Goal: Task Accomplishment & Management: Use online tool/utility

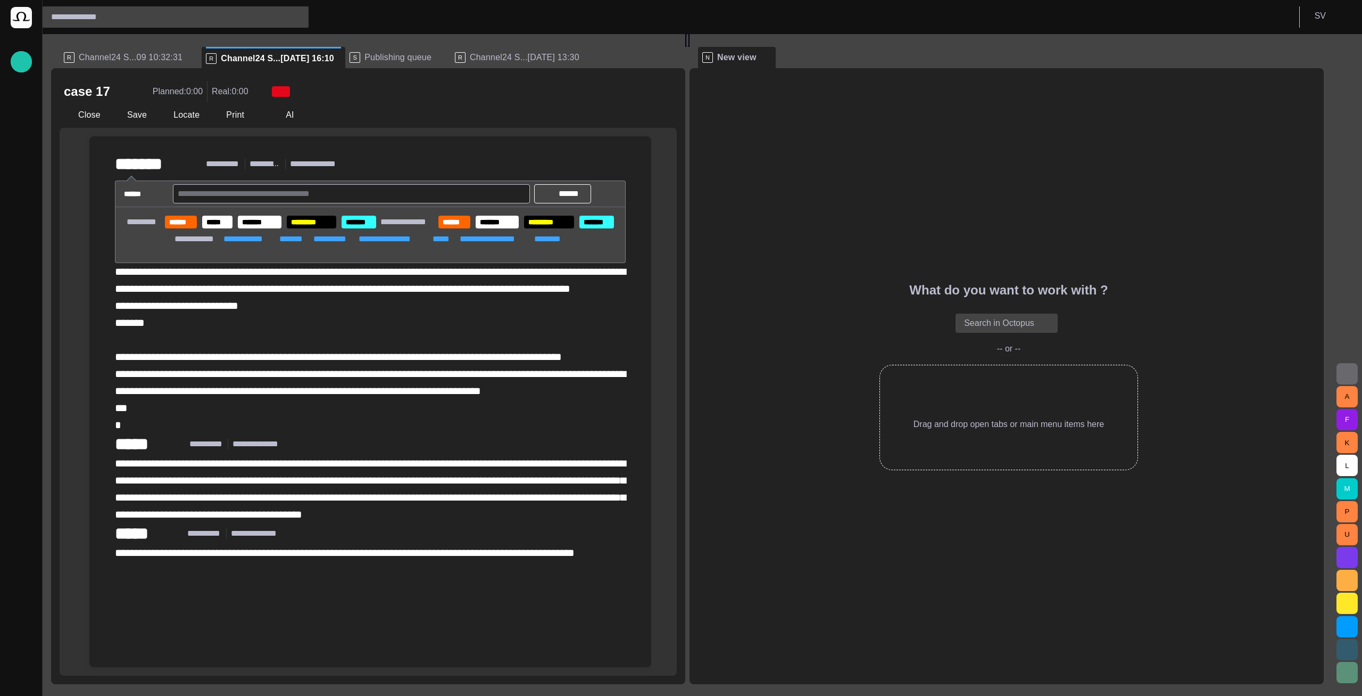
click at [642, 88] on div "case 17 Planned: 0:00 Real: 0:00" at bounding box center [368, 91] width 609 height 21
click at [767, 55] on span at bounding box center [766, 57] width 11 height 11
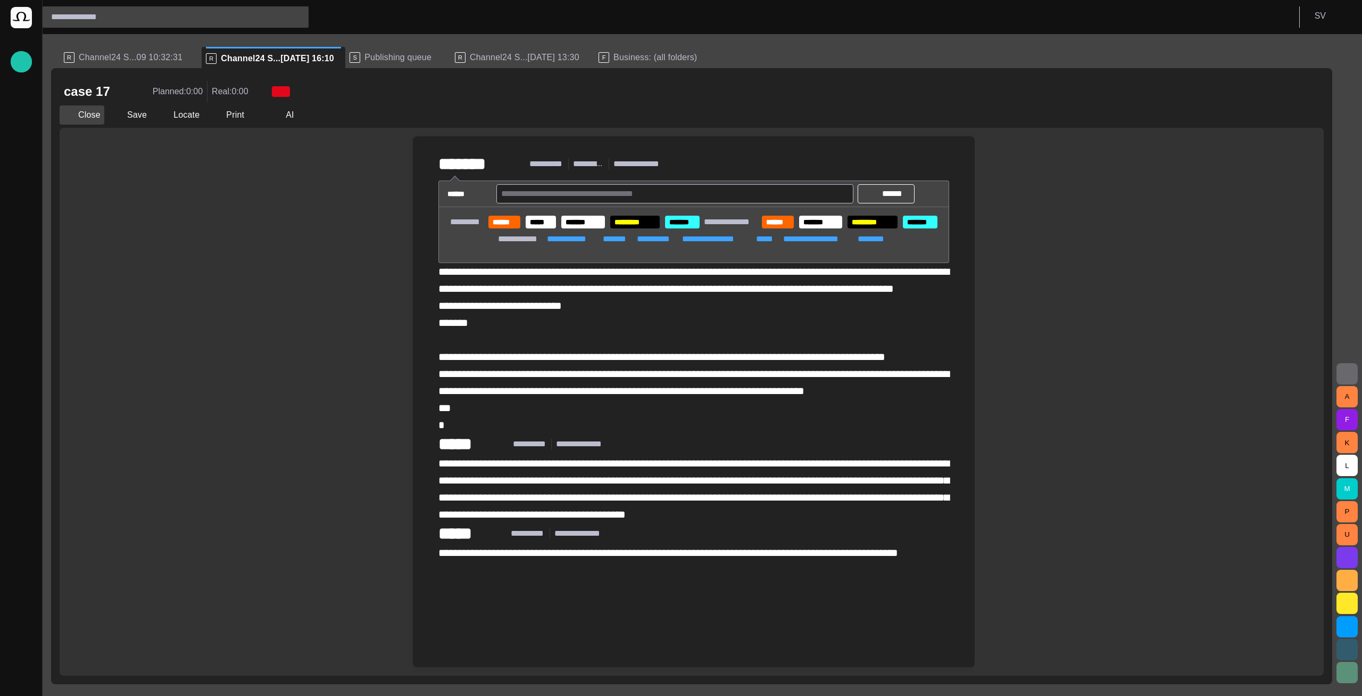
click at [78, 114] on button "Close" at bounding box center [82, 114] width 45 height 19
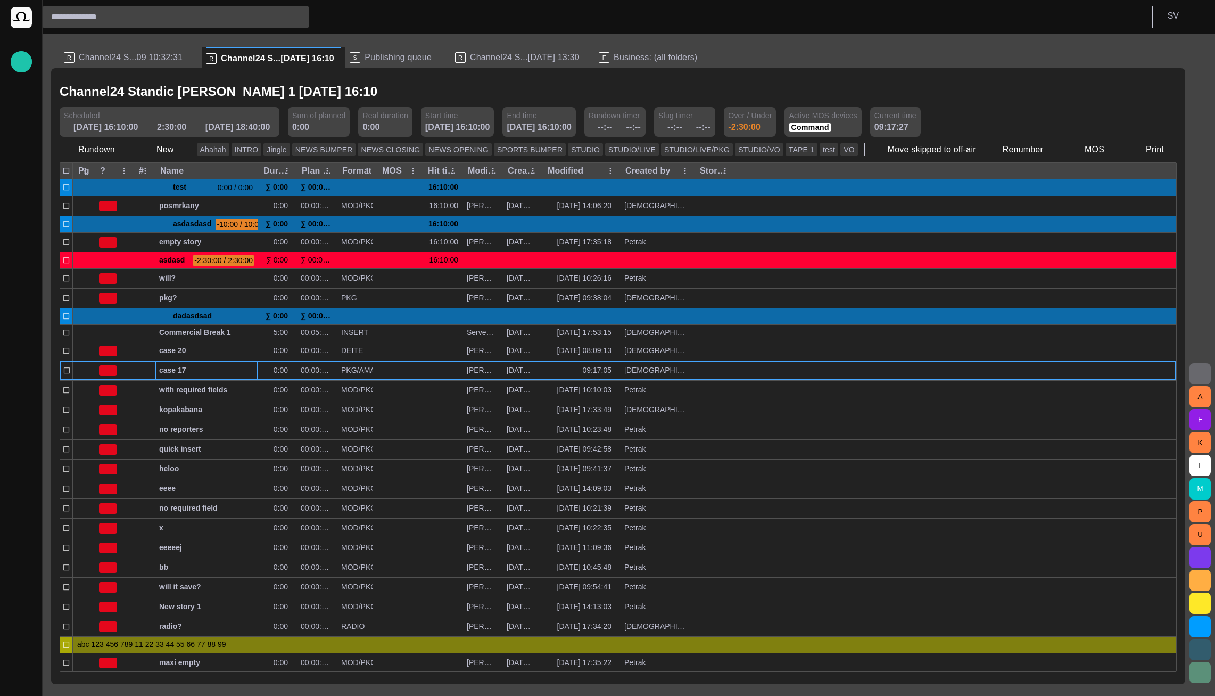
click at [193, 9] on input "text" at bounding box center [166, 17] width 230 height 17
click at [129, 54] on td "Standic [PERSON_NAME] 1" at bounding box center [176, 52] width 266 height 16
type input "**********"
click at [114, 34] on td "Standic [PERSON_NAME] 1" at bounding box center [176, 36] width 266 height 16
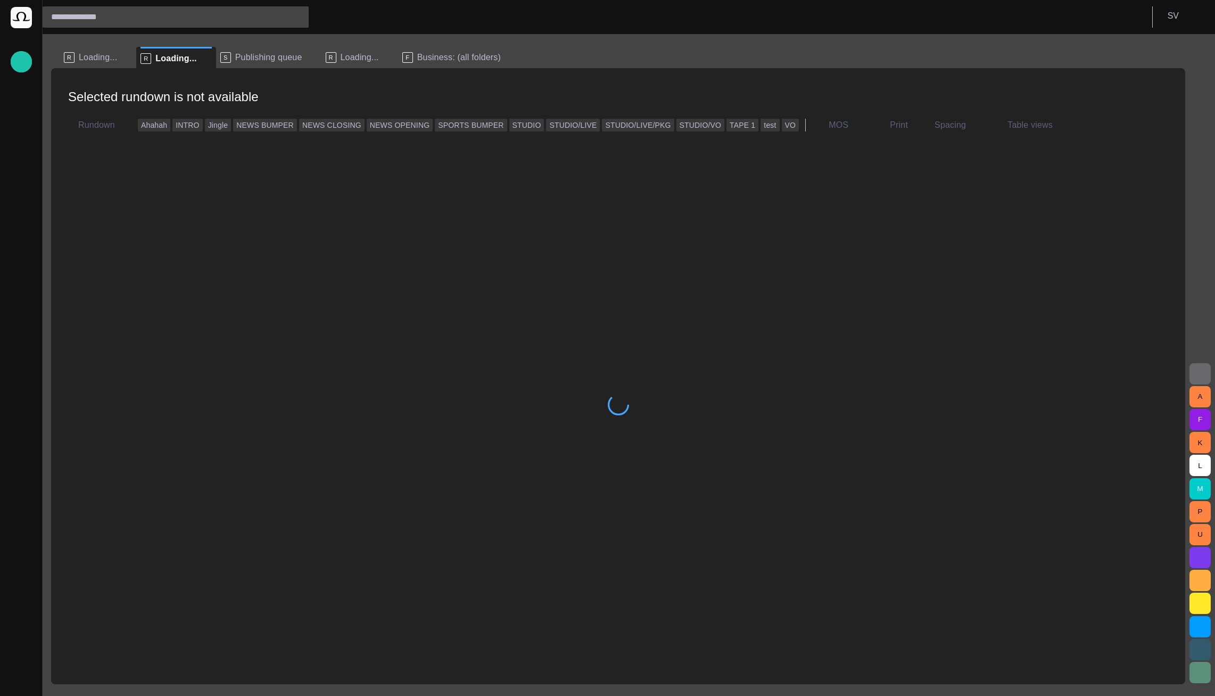
click at [213, 14] on input "text" at bounding box center [166, 17] width 230 height 17
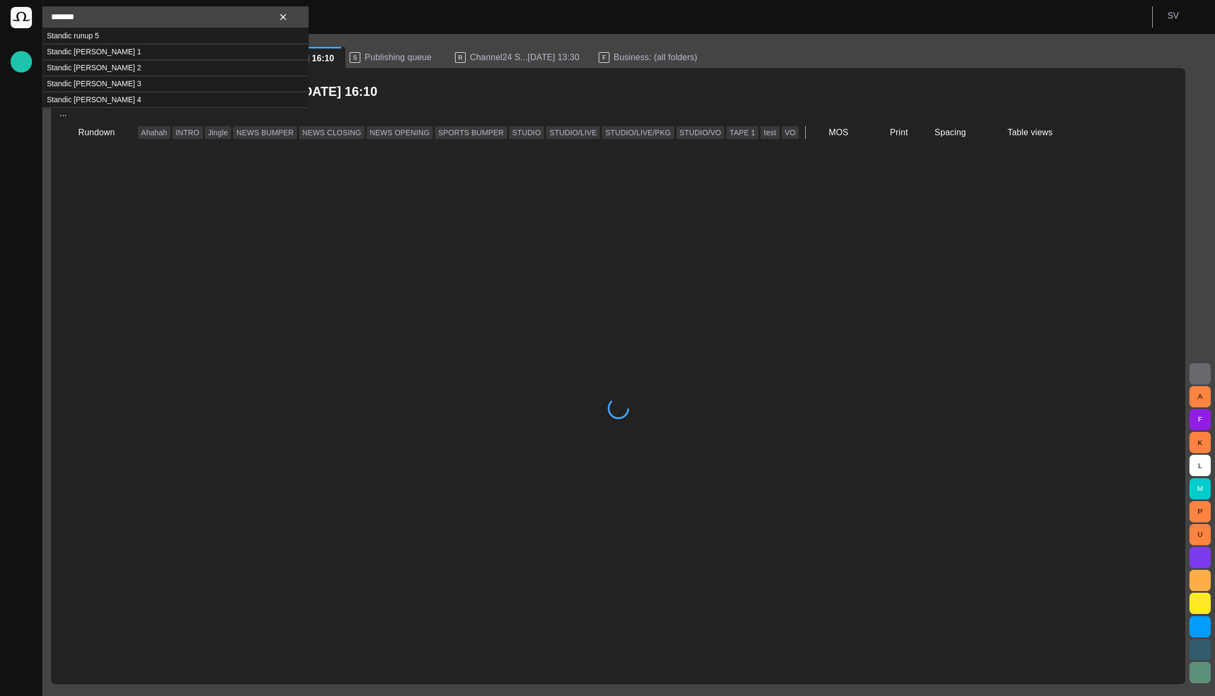
type input "*******"
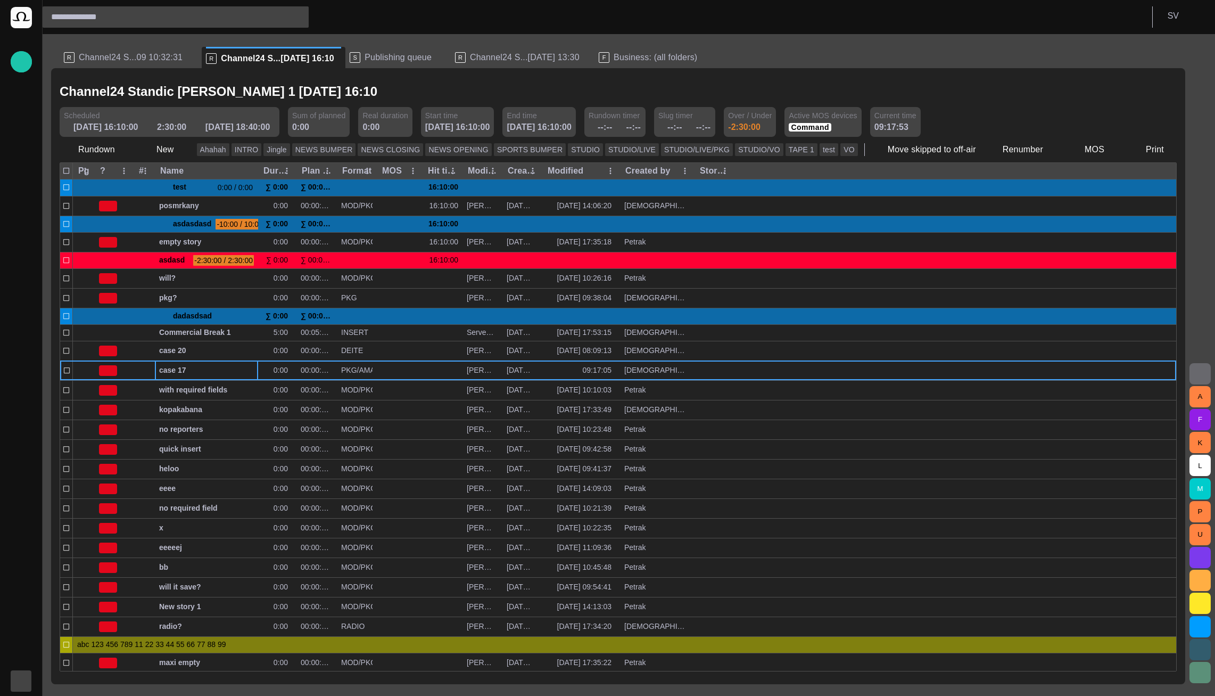
click at [21, 673] on div "button" at bounding box center [21, 680] width 21 height 21
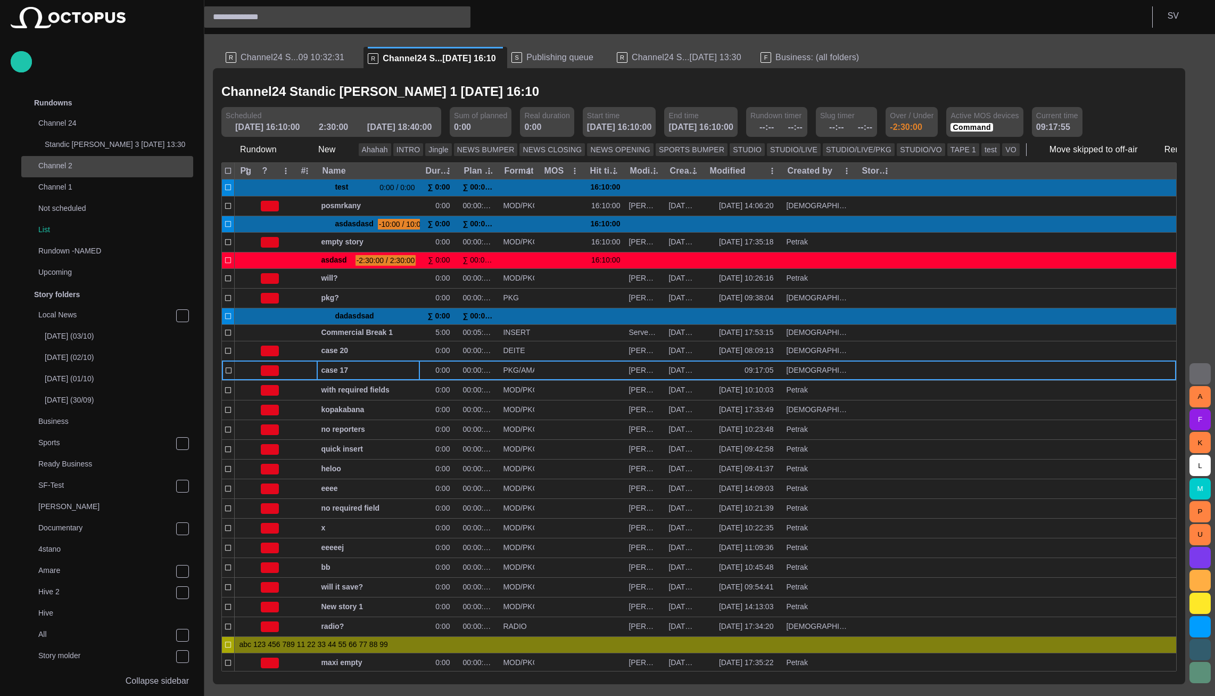
click at [85, 169] on div "Channel 2" at bounding box center [97, 165] width 148 height 15
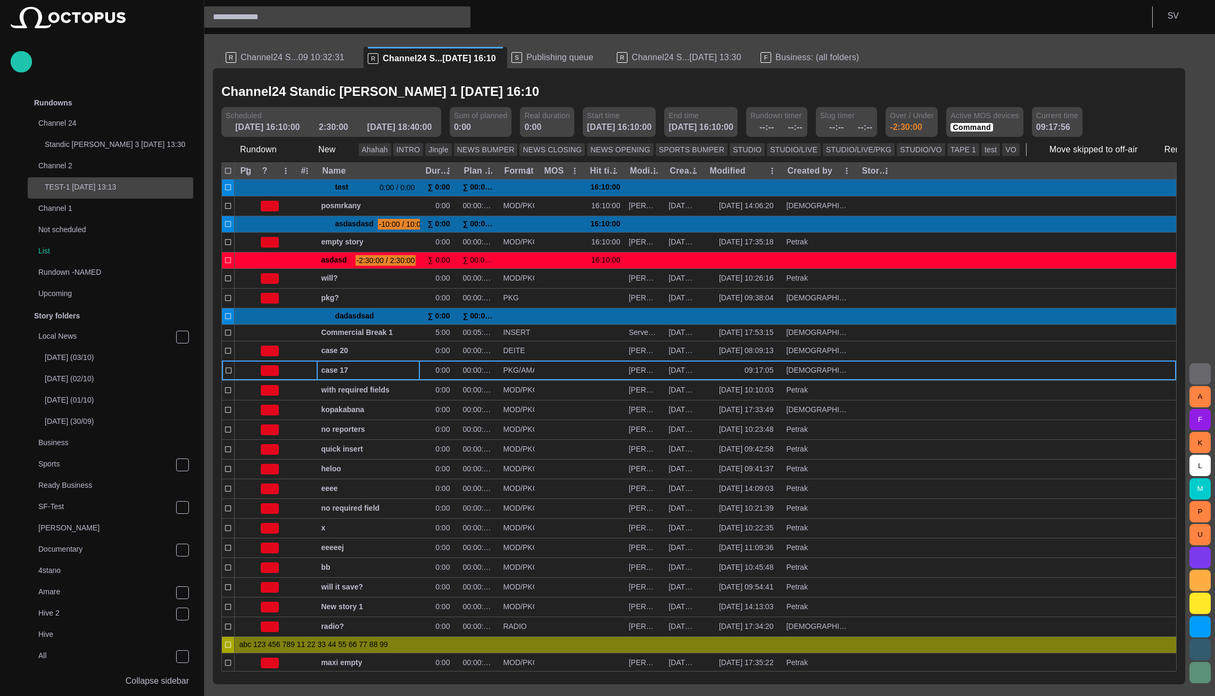
click at [85, 192] on p "TEST-1 02/07 13:13" at bounding box center [119, 186] width 148 height 11
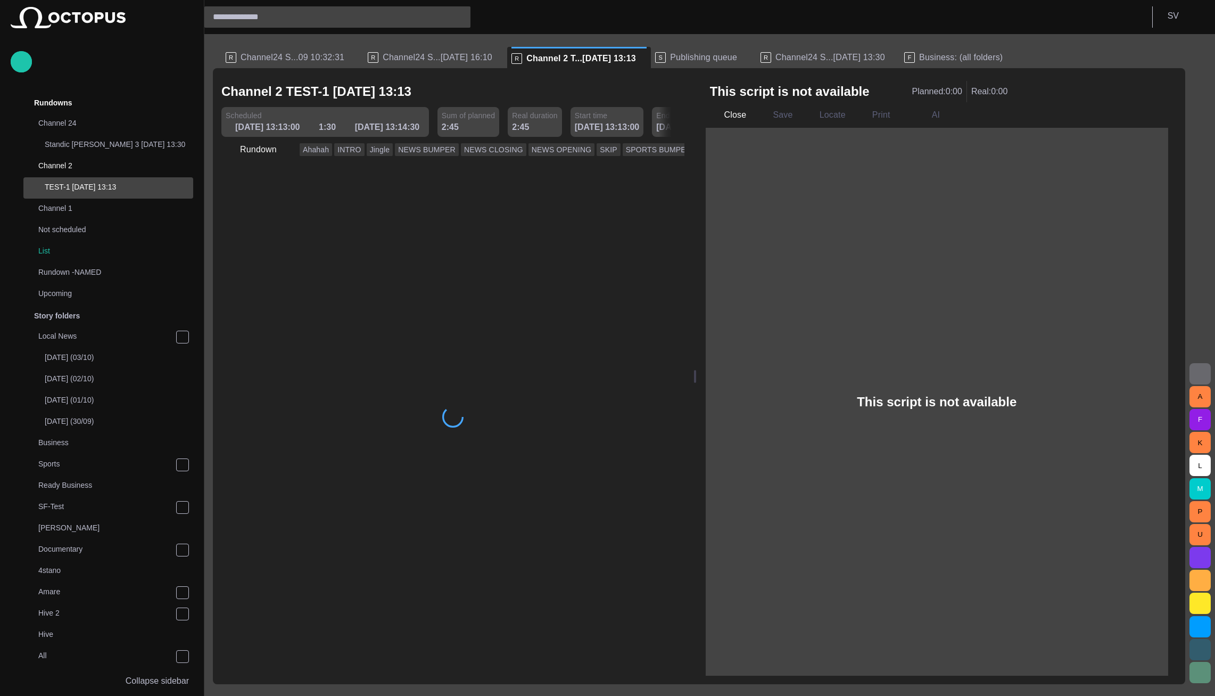
scroll to position [64, 0]
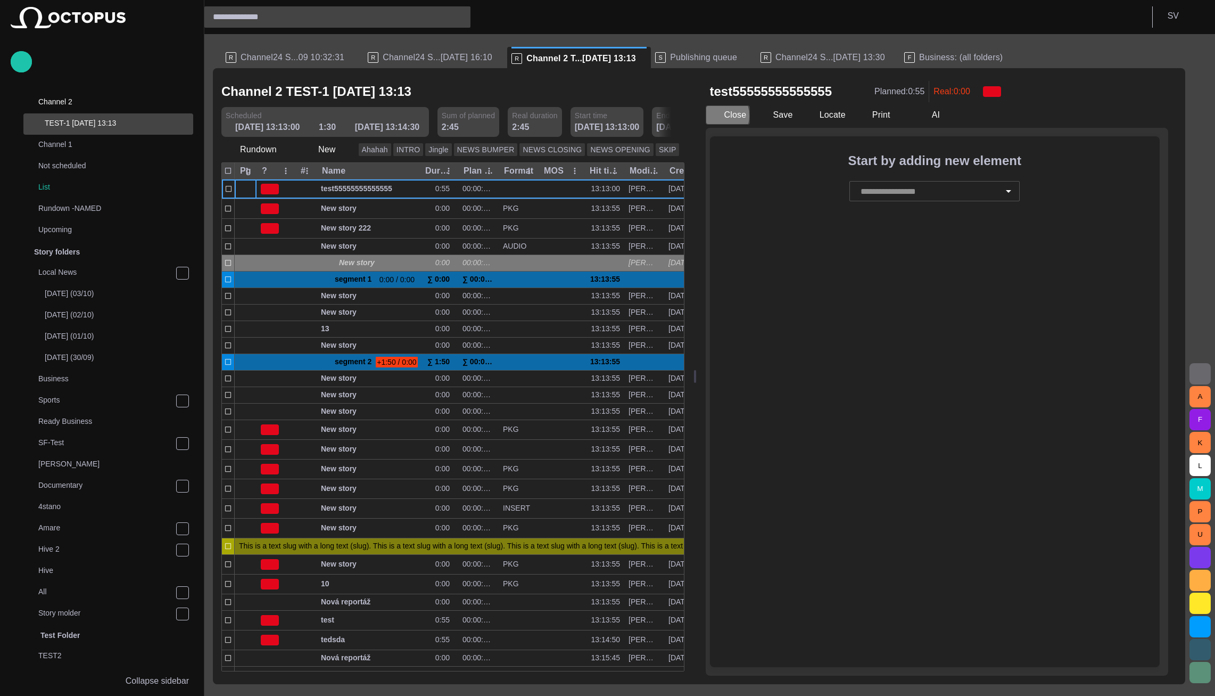
click at [720, 115] on span "button" at bounding box center [714, 115] width 11 height 11
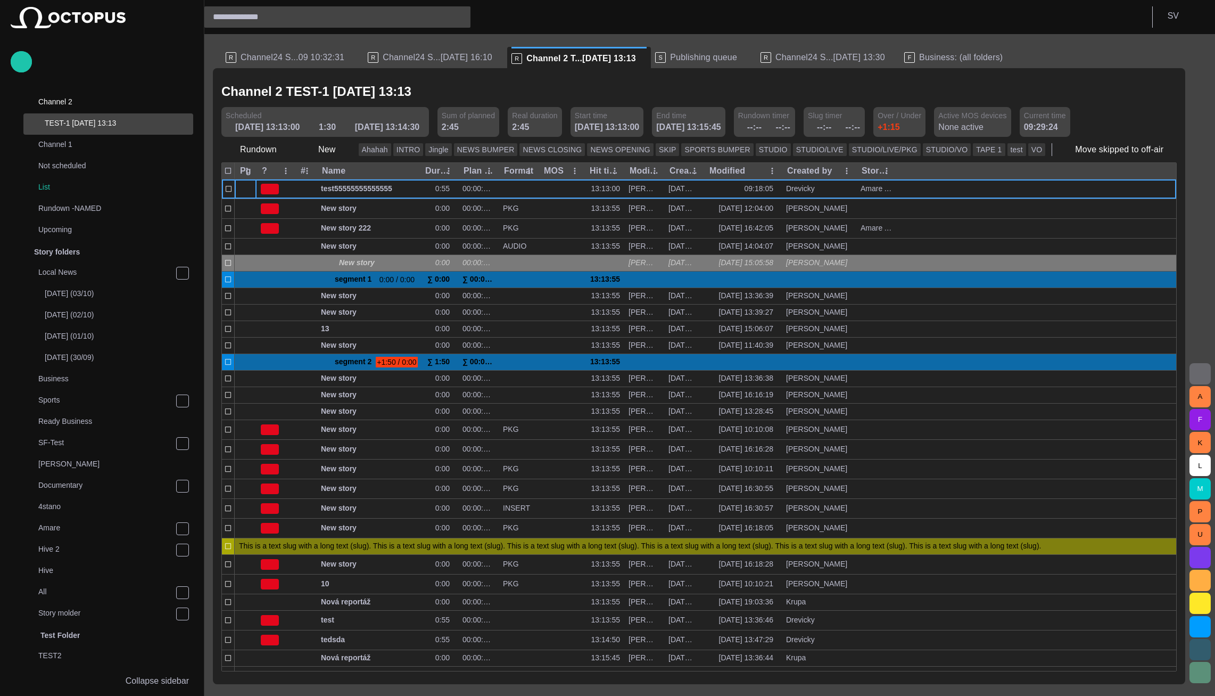
click at [814, 3] on header "S V" at bounding box center [709, 17] width 1011 height 34
click at [323, 52] on div "R Channel24 S...09 10:32:31" at bounding box center [293, 57] width 134 height 21
click at [317, 55] on span "Channel24 S...09 10:32:31" at bounding box center [293, 57] width 104 height 11
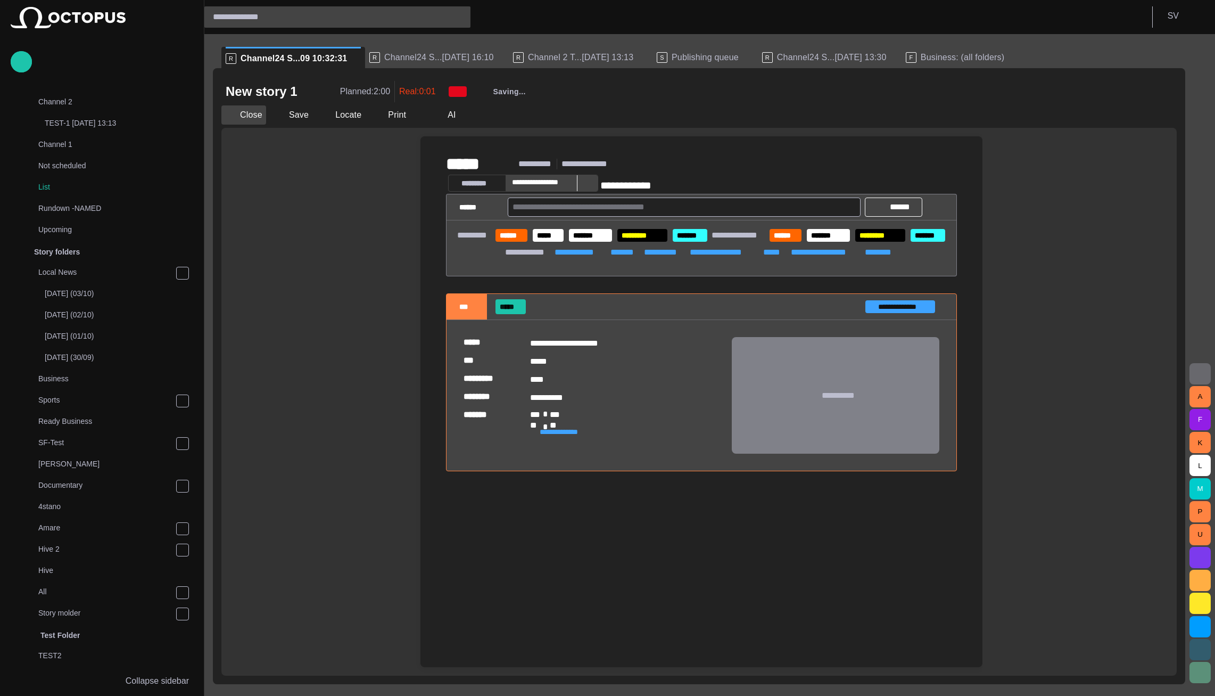
click at [260, 117] on button "Close" at bounding box center [243, 114] width 45 height 19
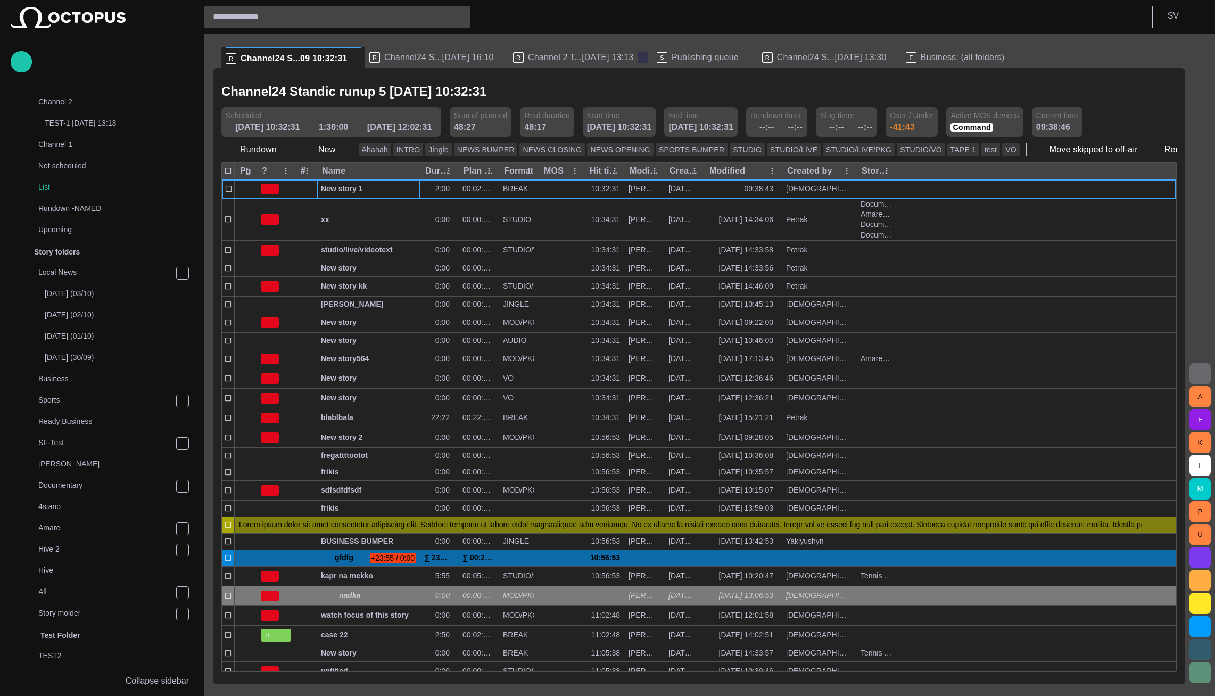
click at [638, 55] on span at bounding box center [643, 57] width 11 height 11
click at [633, 56] on span "Channel24 S...[DATE] 13:30" at bounding box center [688, 57] width 110 height 11
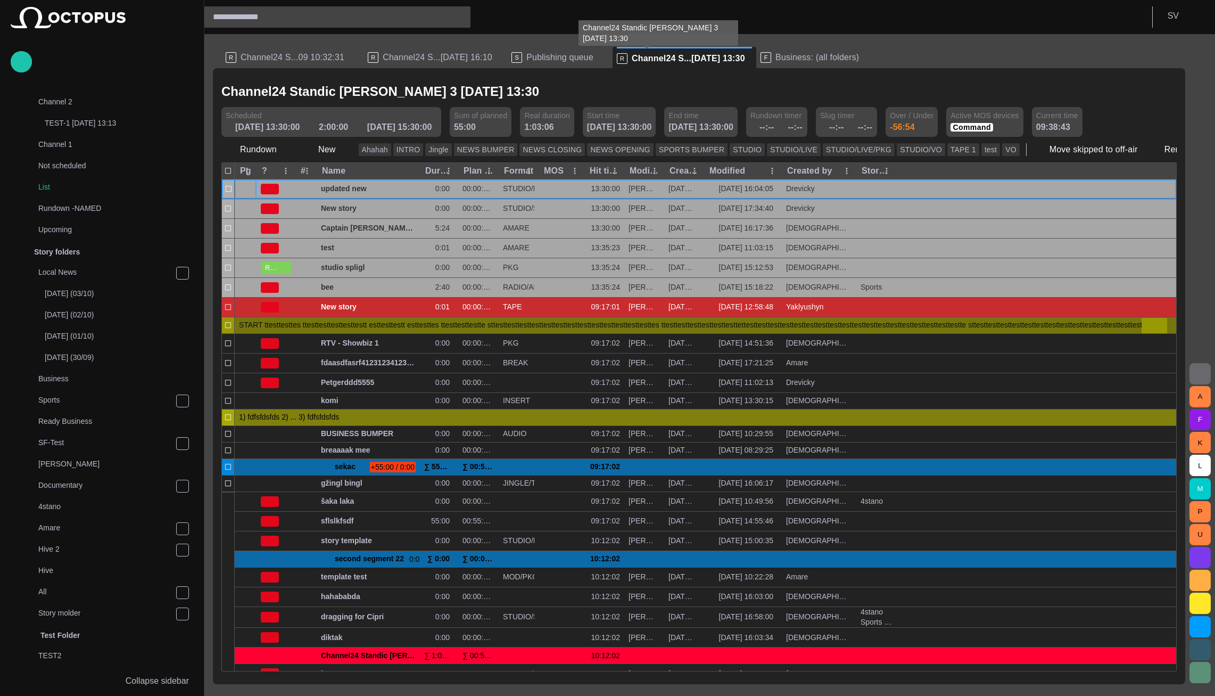
scroll to position [0, 0]
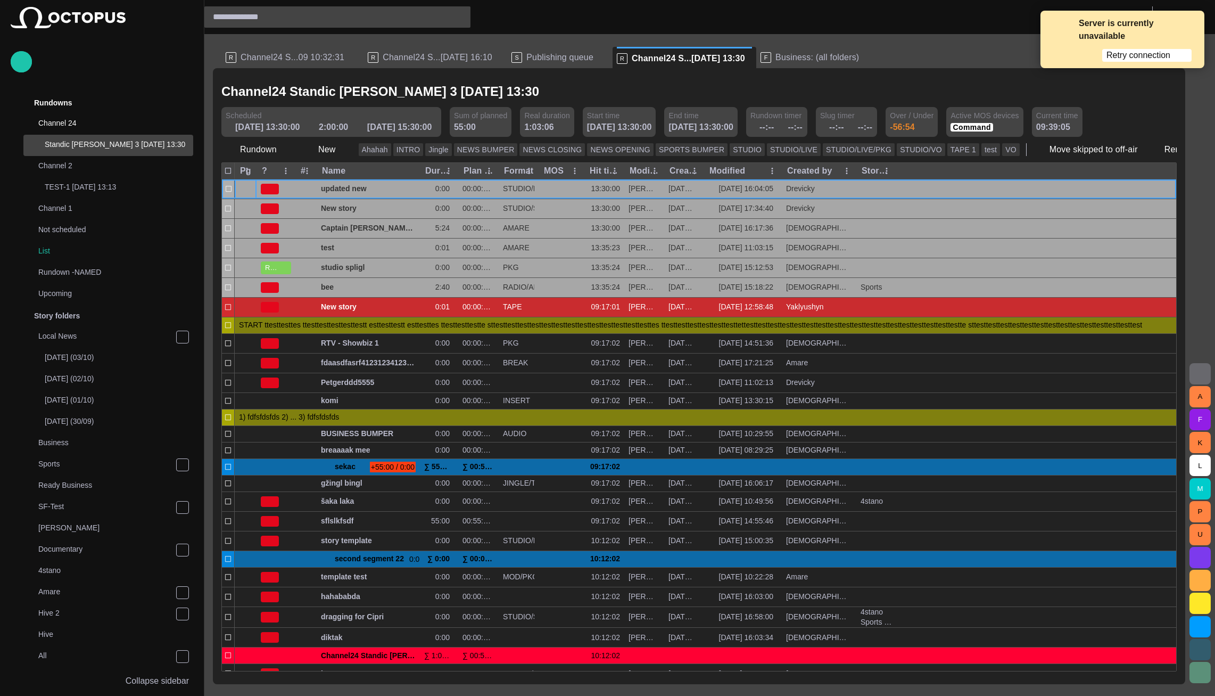
drag, startPoint x: 1111, startPoint y: 43, endPoint x: 726, endPoint y: 3, distance: 387.3
click at [1112, 50] on span "Retry connection" at bounding box center [1138, 55] width 64 height 11
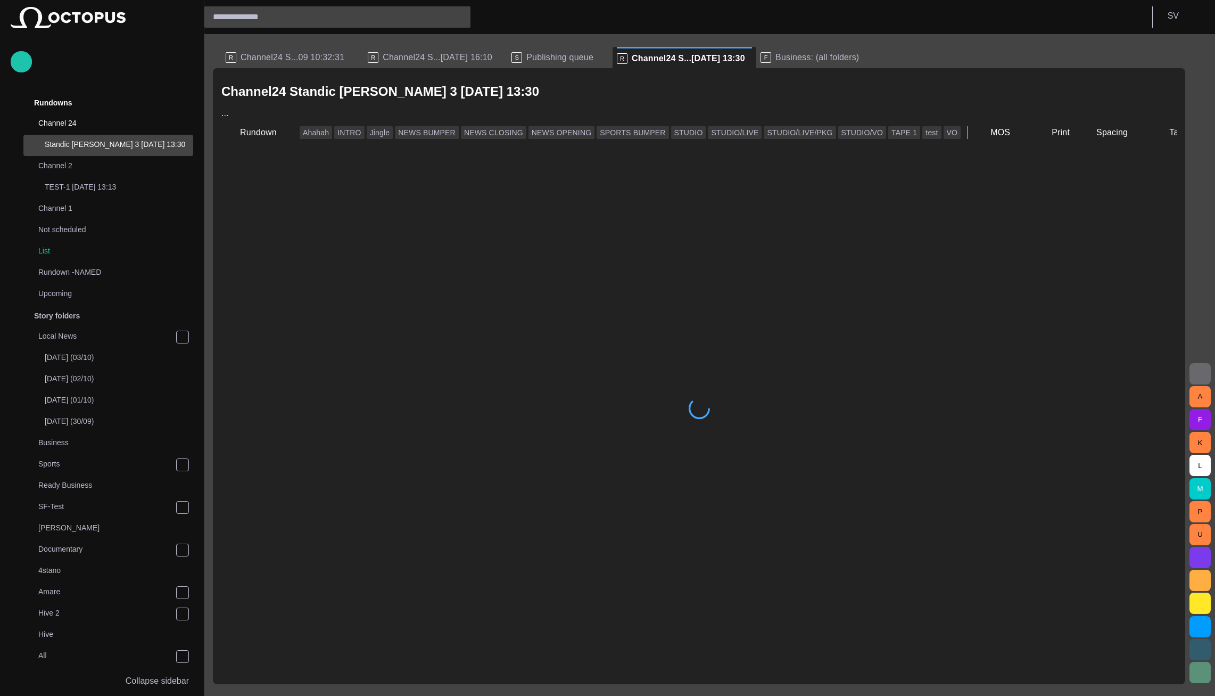
scroll to position [21, 0]
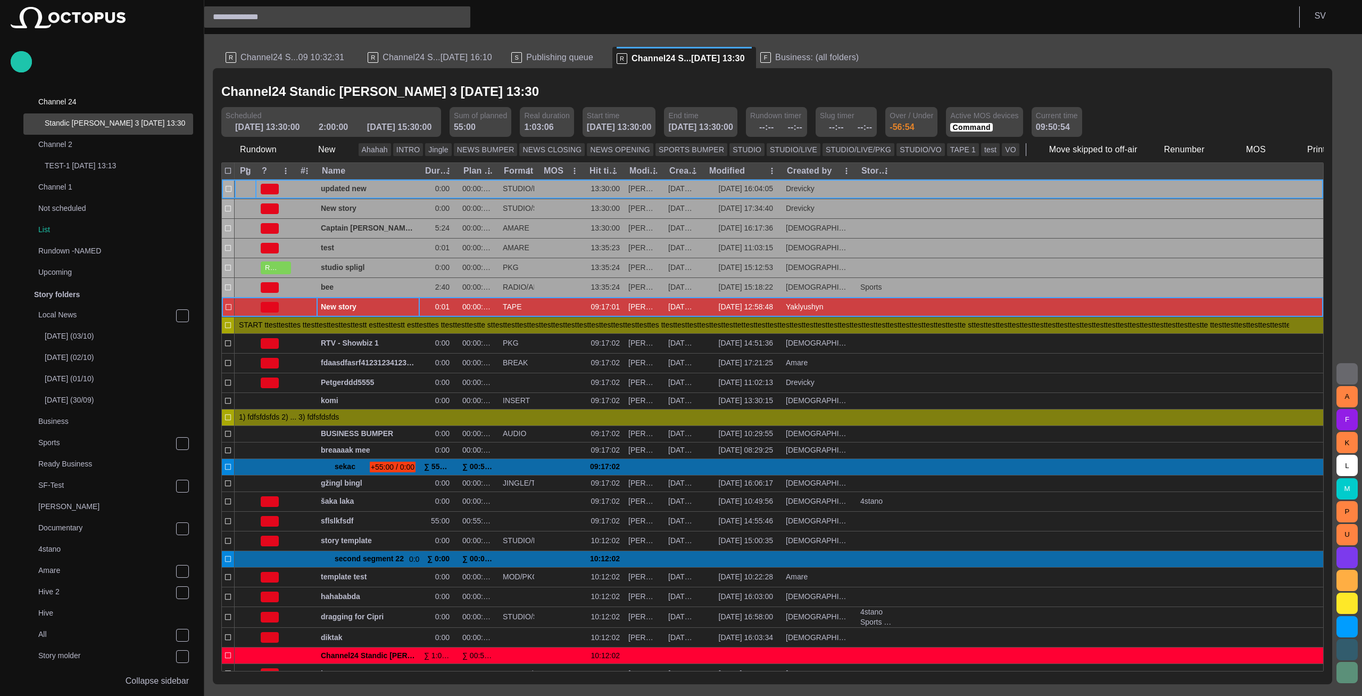
click at [348, 310] on span "New story" at bounding box center [368, 307] width 95 height 10
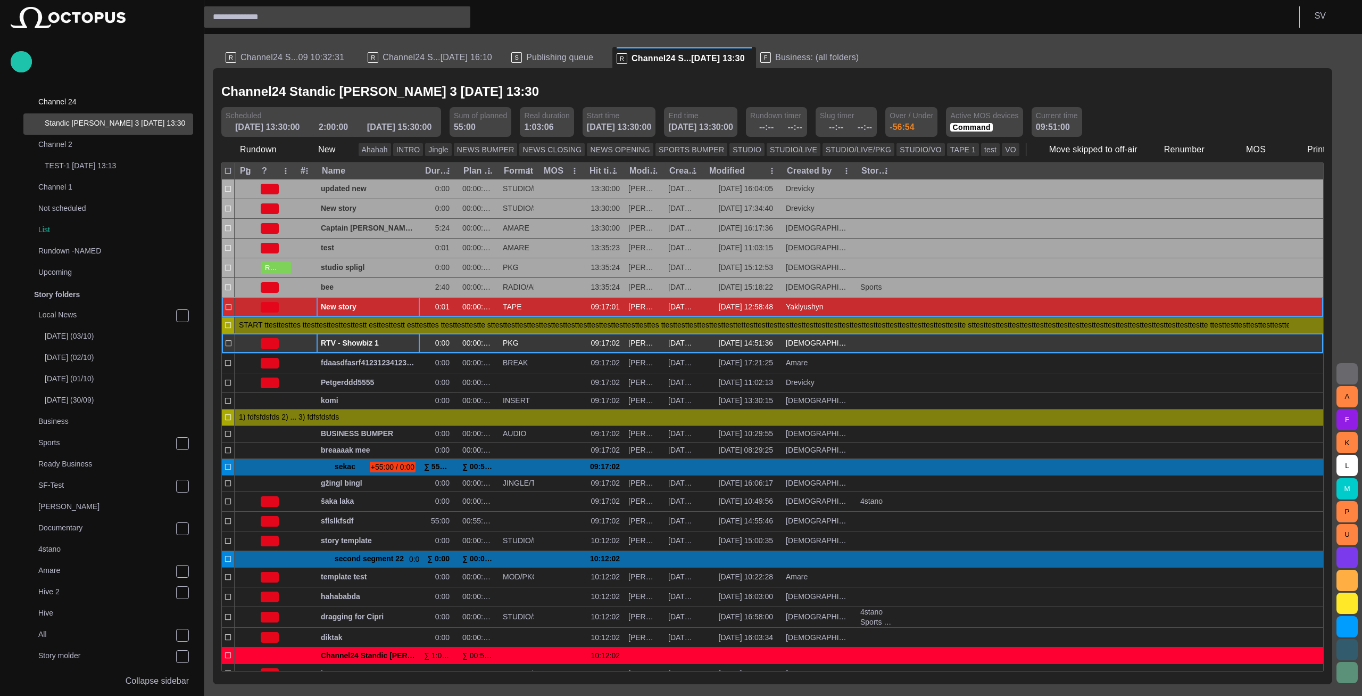
click at [331, 348] on span "RTV - Showbiz 1" at bounding box center [368, 343] width 95 height 10
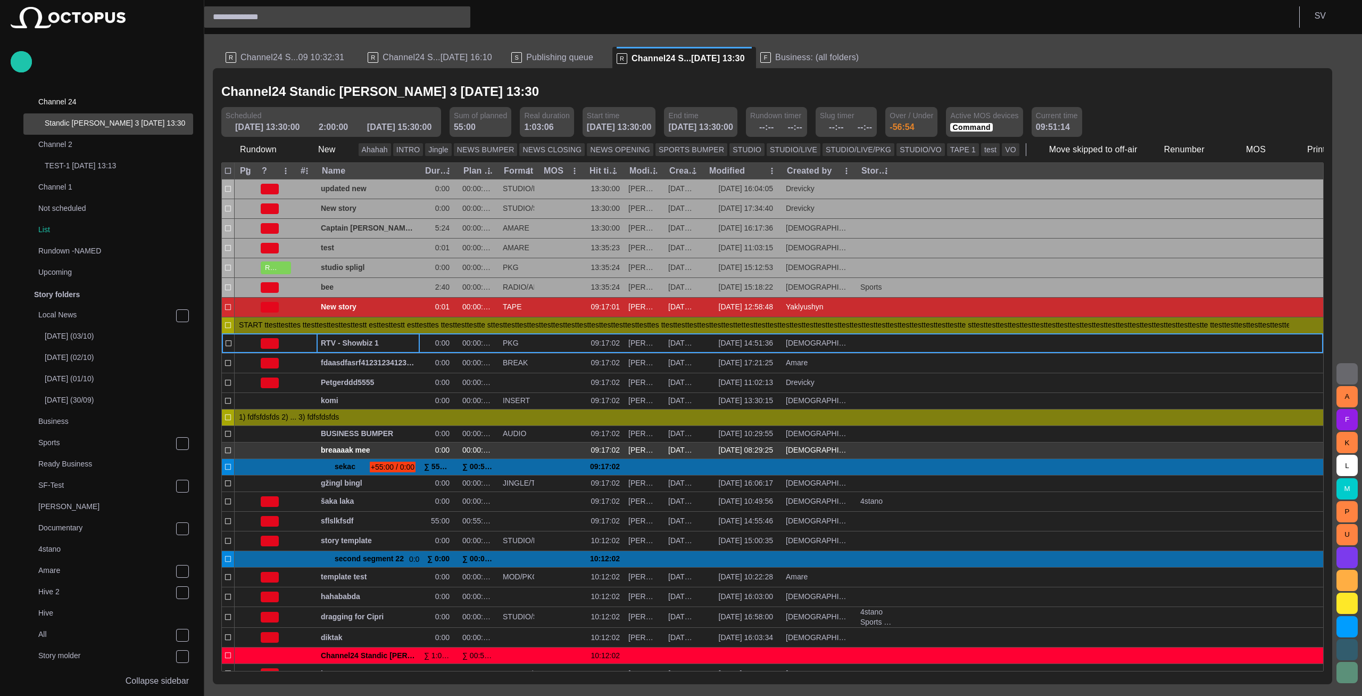
scroll to position [13, 0]
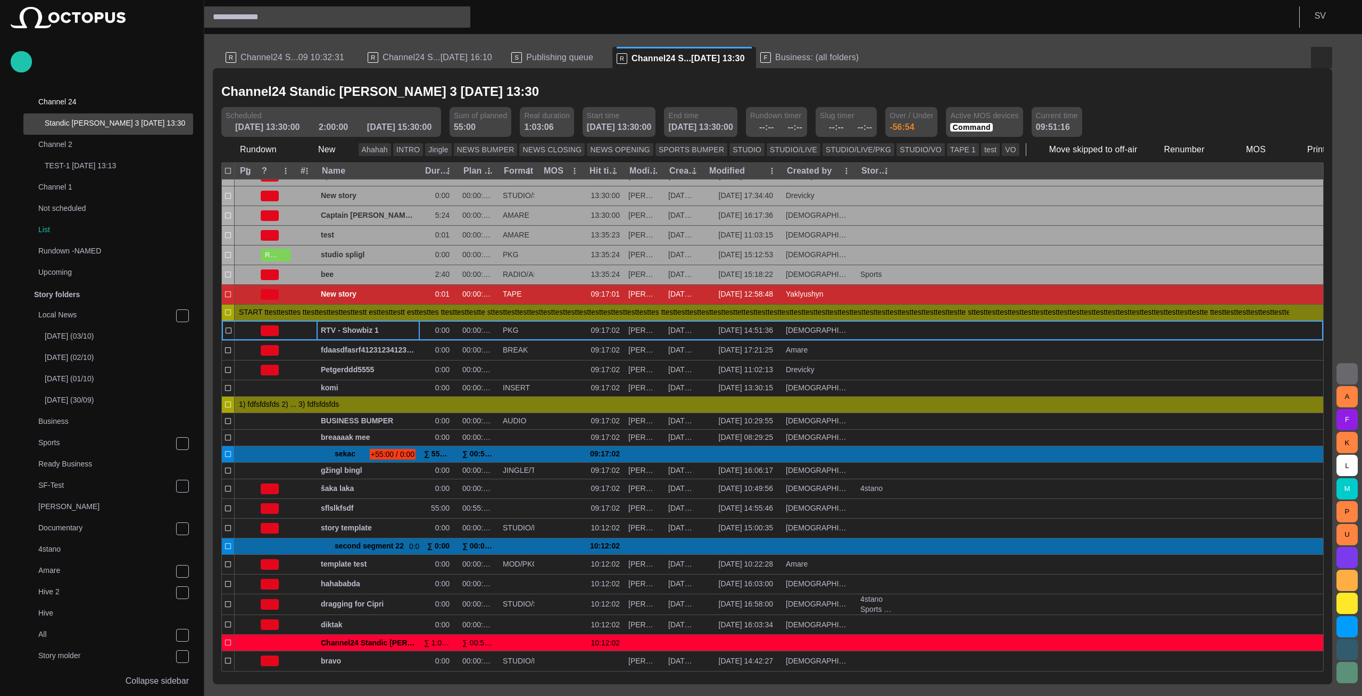
click at [1318, 60] on span "button" at bounding box center [1322, 57] width 13 height 13
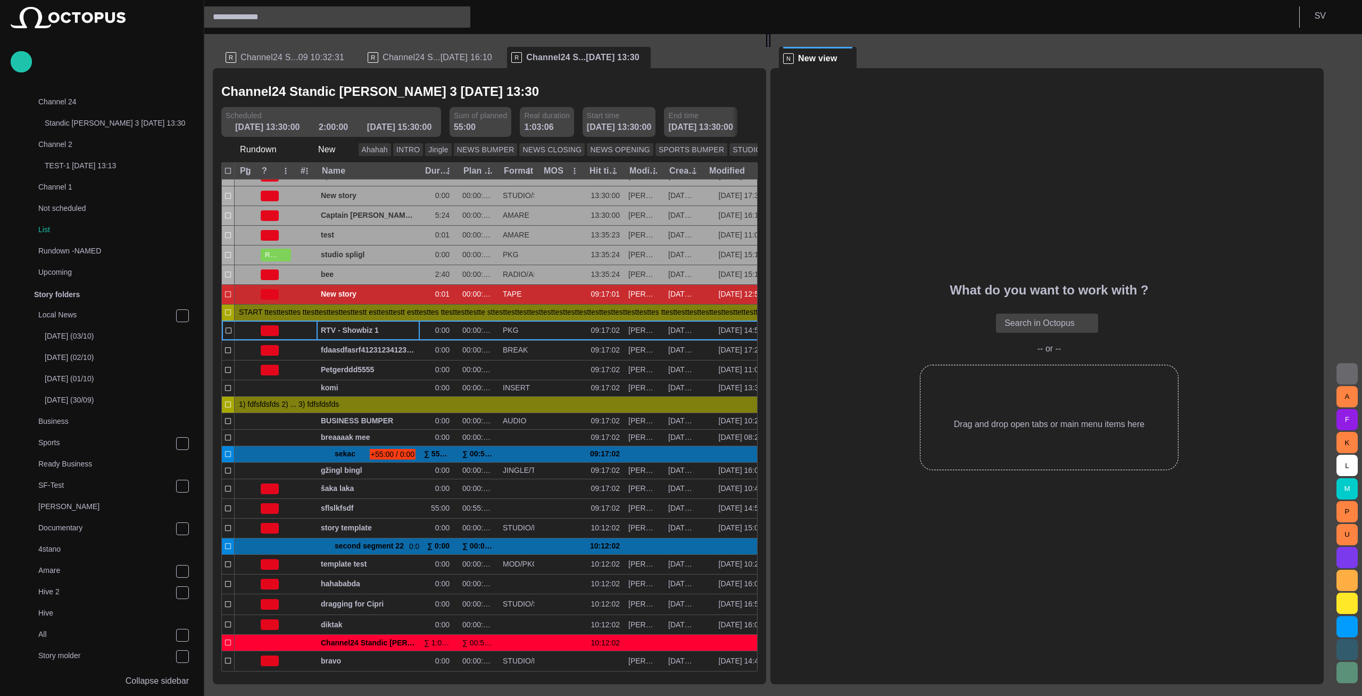
scroll to position [0, 0]
click at [853, 60] on span at bounding box center [847, 58] width 11 height 11
